Goal: Task Accomplishment & Management: Manage account settings

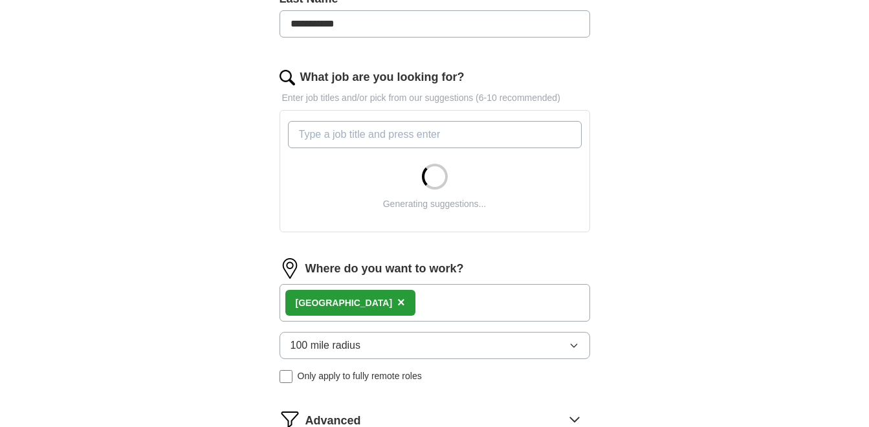
scroll to position [378, 0]
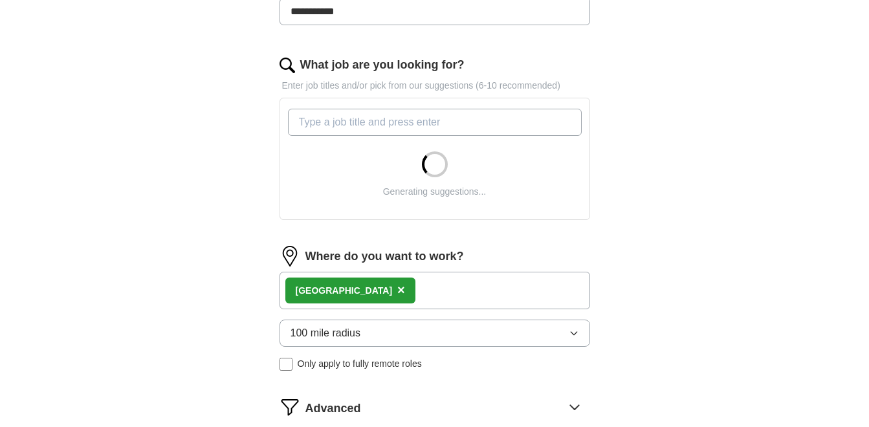
click at [424, 292] on div "[GEOGRAPHIC_DATA] ×" at bounding box center [434, 291] width 310 height 38
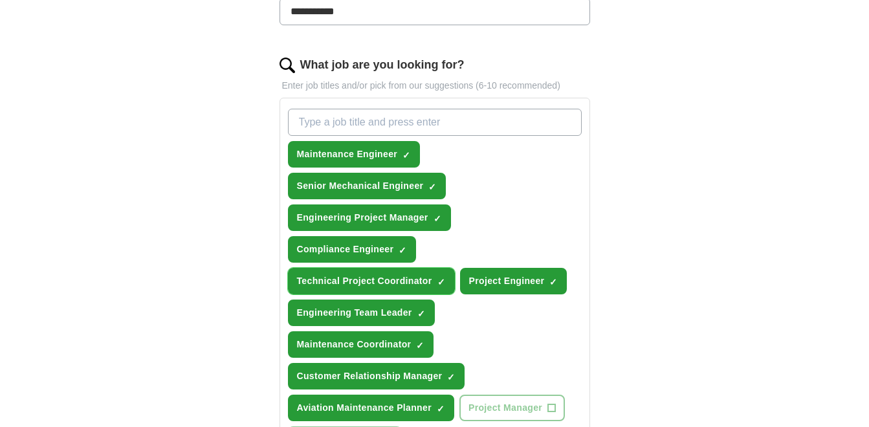
click at [390, 288] on button "Technical Project Coordinator ✓ ×" at bounding box center [371, 281] width 167 height 27
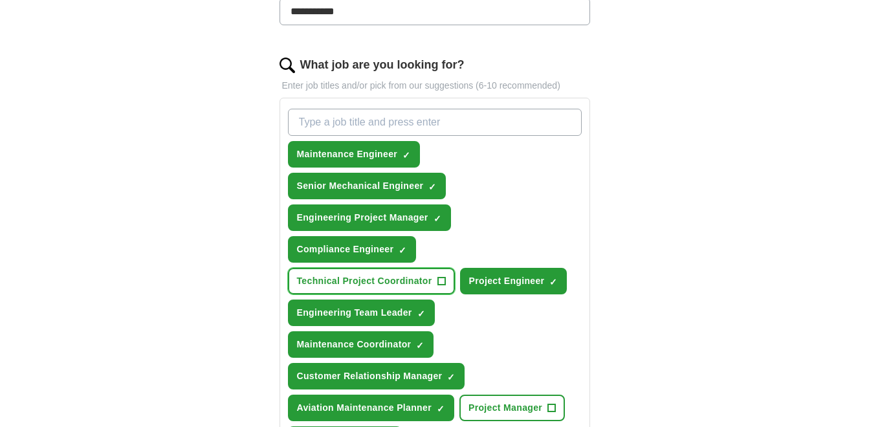
click at [390, 288] on button "Technical Project Coordinator +" at bounding box center [371, 281] width 167 height 27
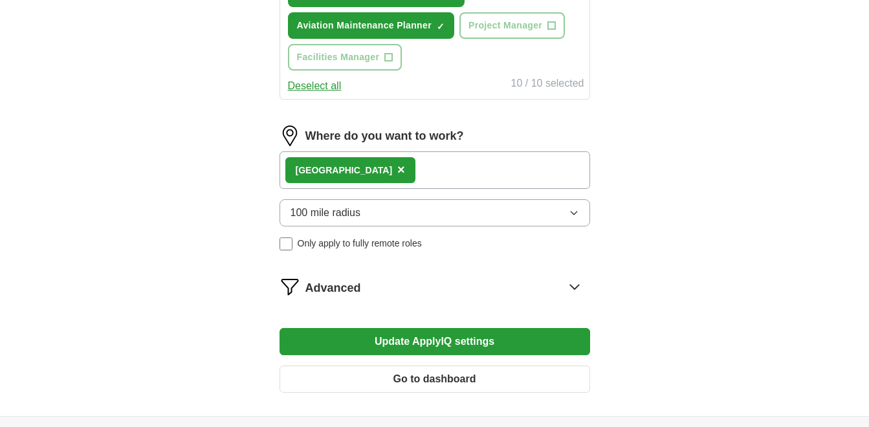
scroll to position [763, 0]
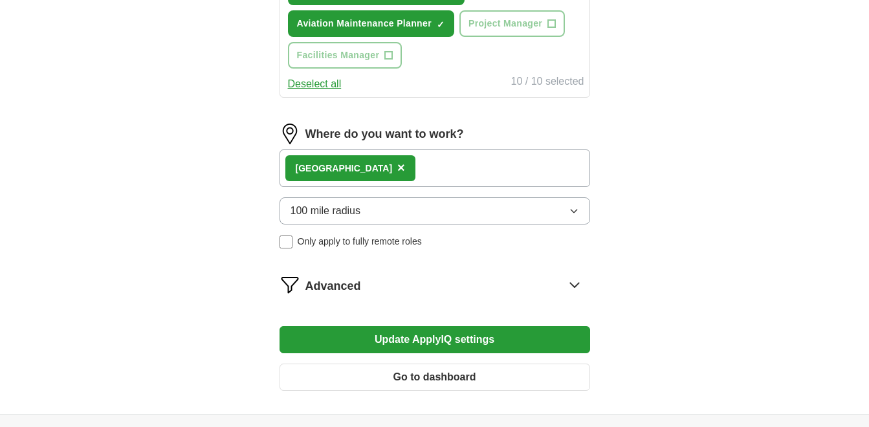
click at [397, 167] on span "×" at bounding box center [401, 167] width 8 height 14
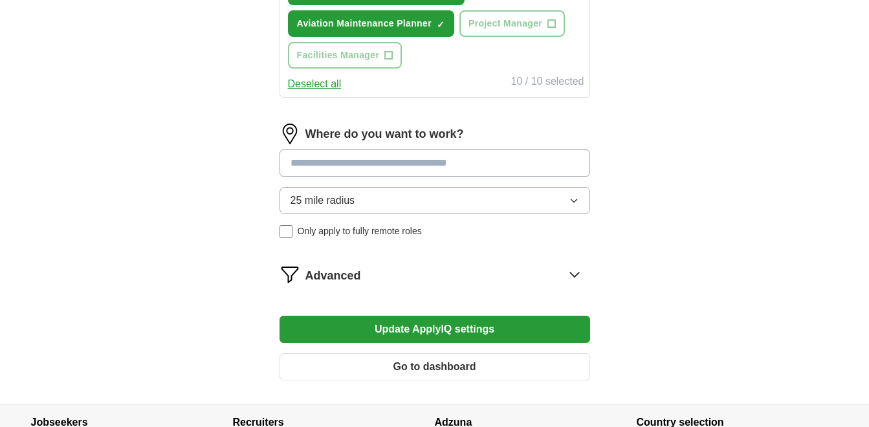
click at [368, 168] on input at bounding box center [434, 162] width 310 height 27
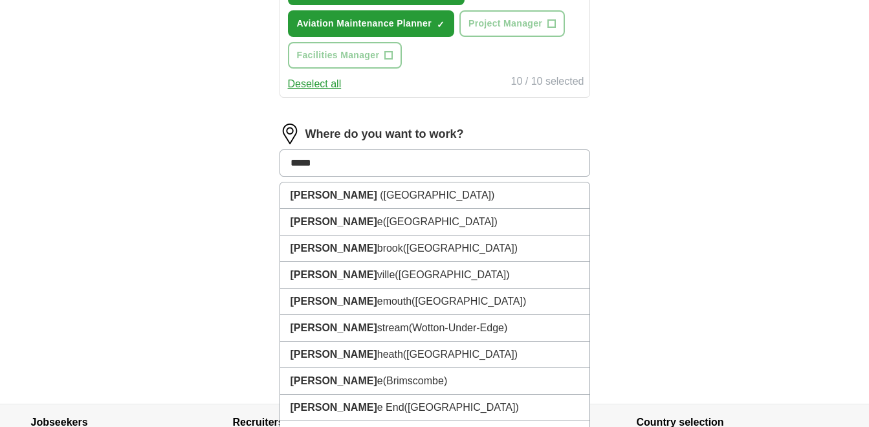
type input "******"
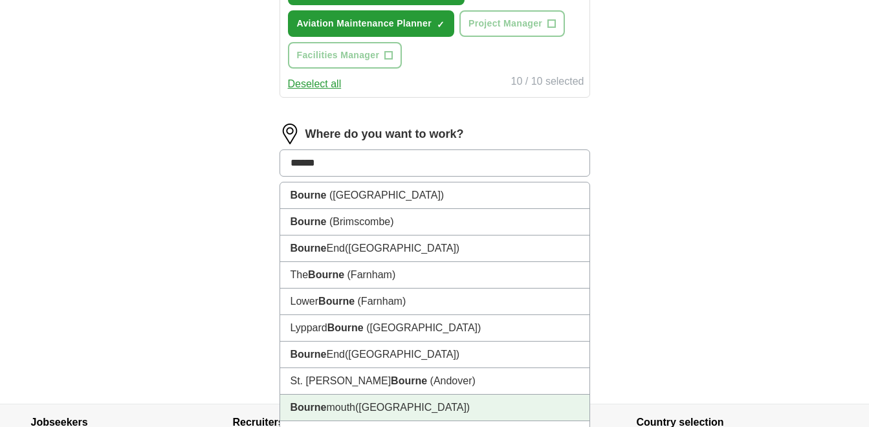
click at [382, 403] on span "([GEOGRAPHIC_DATA])" at bounding box center [412, 407] width 114 height 11
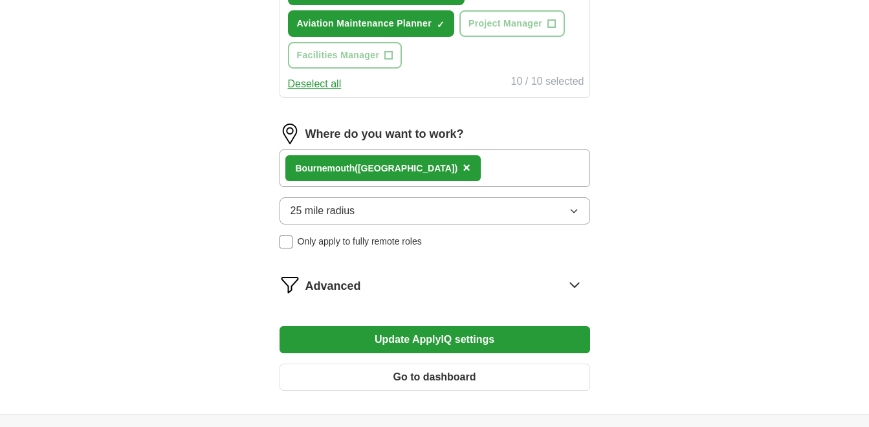
click at [433, 217] on button "25 mile radius" at bounding box center [434, 210] width 310 height 27
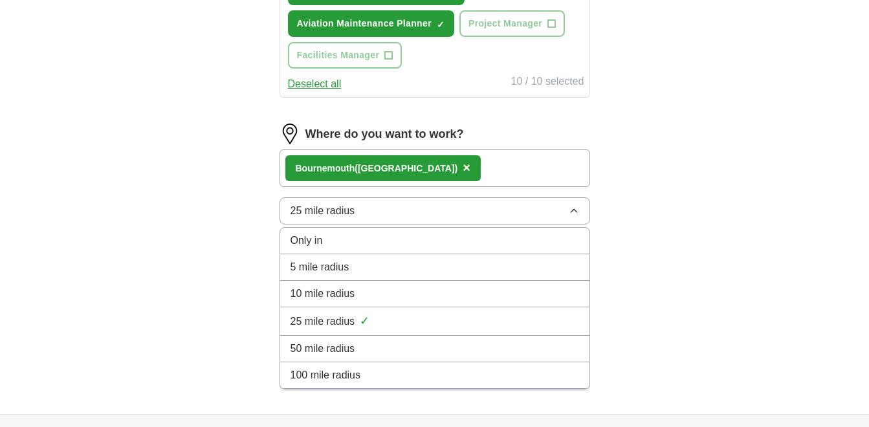
click at [395, 374] on div "100 mile radius" at bounding box center [434, 375] width 288 height 16
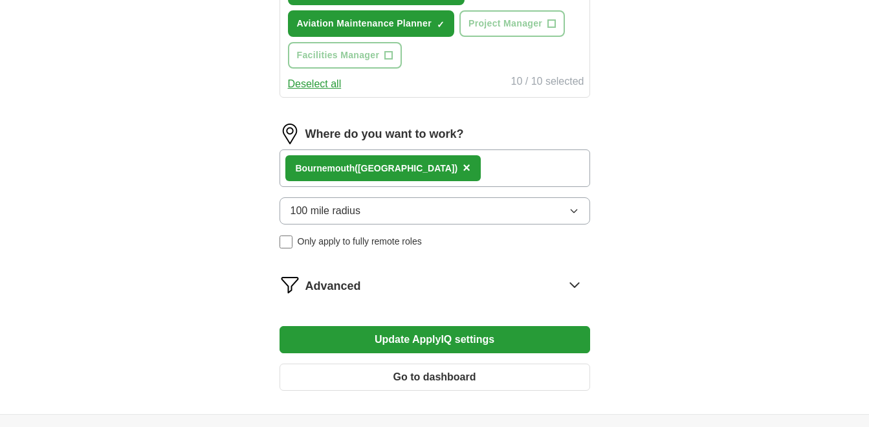
scroll to position [894, 0]
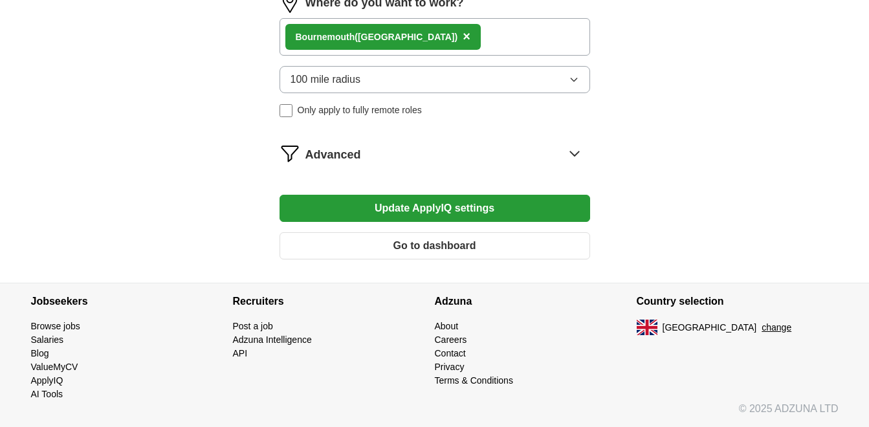
click at [541, 214] on button "Update ApplyIQ settings" at bounding box center [434, 208] width 310 height 27
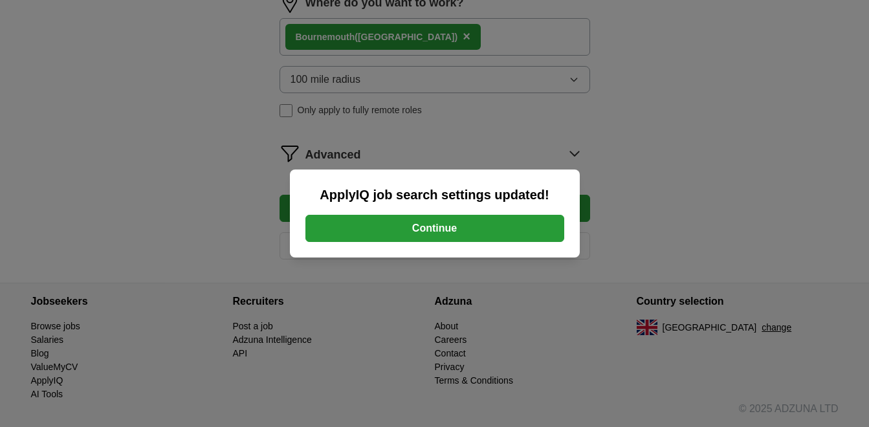
click at [444, 228] on button "Continue" at bounding box center [434, 228] width 259 height 27
